Goal: Information Seeking & Learning: Learn about a topic

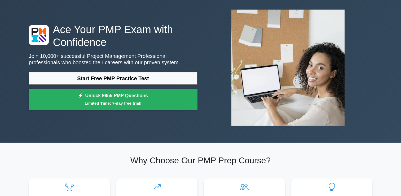
scroll to position [21, 0]
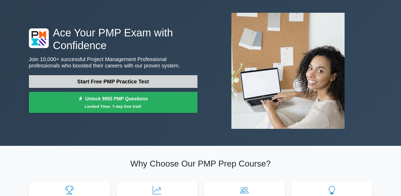
click at [116, 80] on link "Start Free PMP Practice Test" at bounding box center [113, 81] width 169 height 13
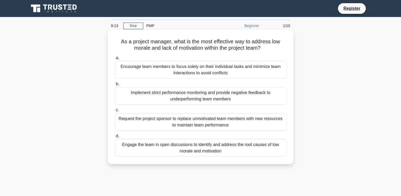
click at [255, 149] on div "Engage the team in open discussions to identify and address the root causes of …" at bounding box center [201, 147] width 172 height 17
click at [115, 138] on input "d. Engage the team in open discussions to identify and address the root causes …" at bounding box center [115, 135] width 0 height 3
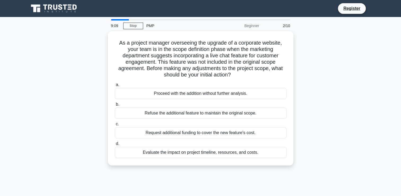
click at [111, 19] on div at bounding box center [120, 19] width 18 height 1
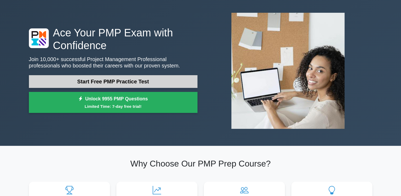
click at [91, 80] on link "Start Free PMP Practice Test" at bounding box center [113, 81] width 169 height 13
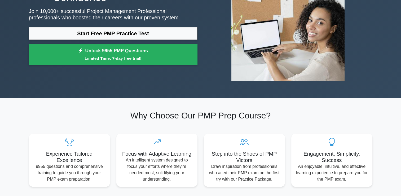
scroll to position [32, 0]
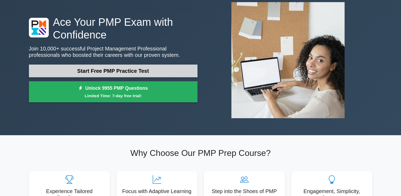
click at [118, 75] on link "Start Free PMP Practice Test" at bounding box center [113, 70] width 169 height 13
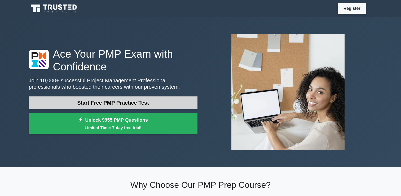
click at [117, 107] on link "Start Free PMP Practice Test" at bounding box center [113, 102] width 169 height 13
